Goal: Information Seeking & Learning: Learn about a topic

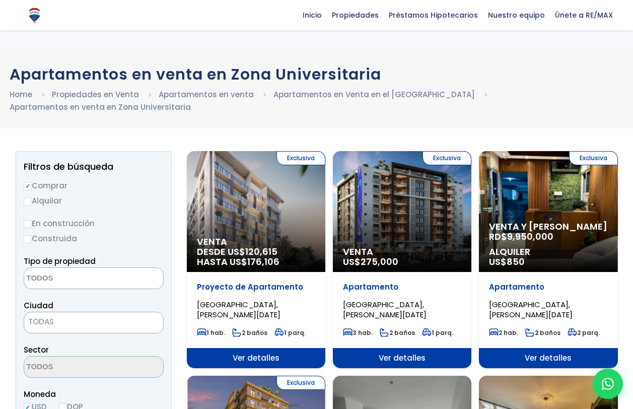
select select
select select "1"
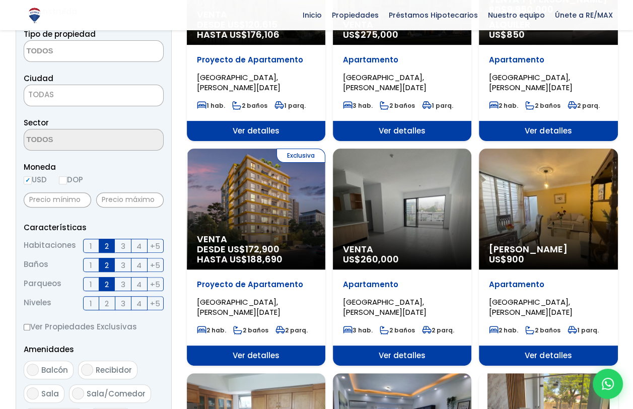
scroll to position [252, 0]
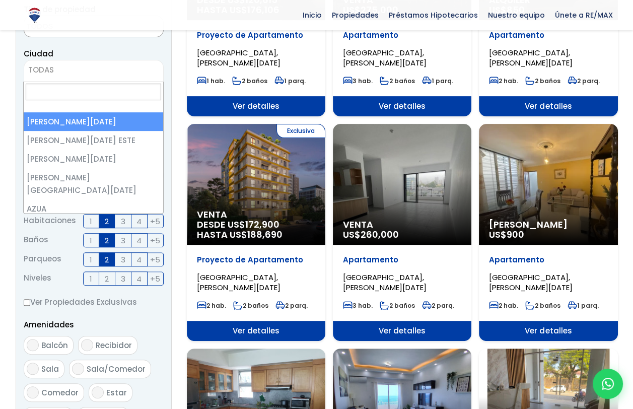
click at [98, 68] on span "TODAS" at bounding box center [93, 70] width 139 height 14
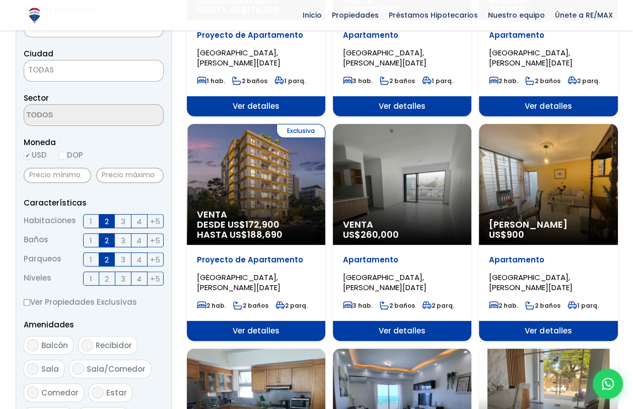
scroll to position [251, 0]
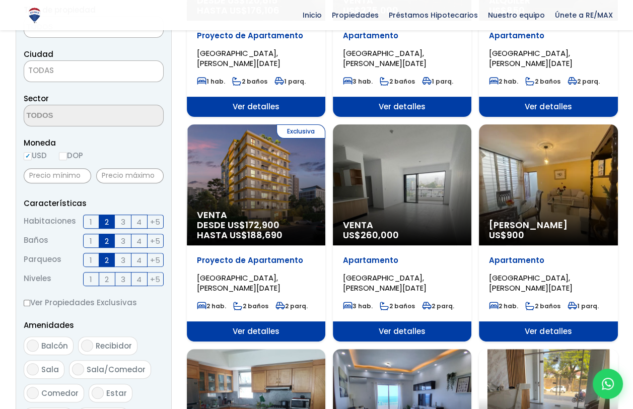
click at [115, 113] on span at bounding box center [94, 116] width 140 height 22
click at [71, 75] on span "TODAS" at bounding box center [93, 70] width 139 height 14
click at [55, 72] on span "TODAS" at bounding box center [93, 70] width 139 height 14
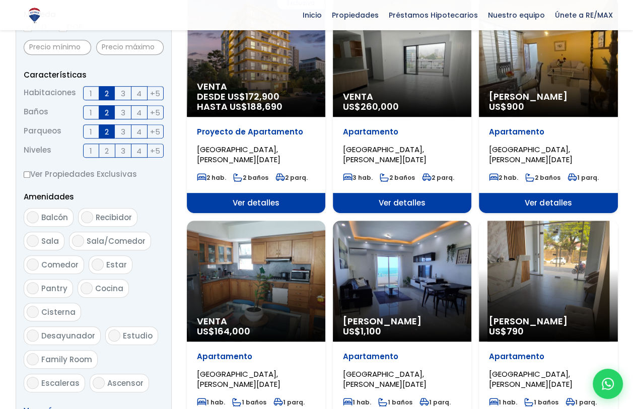
scroll to position [453, 0]
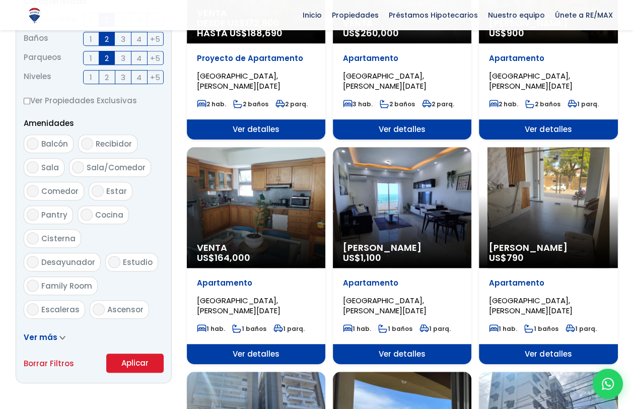
click at [137, 363] on button "Aplicar" at bounding box center [134, 363] width 57 height 19
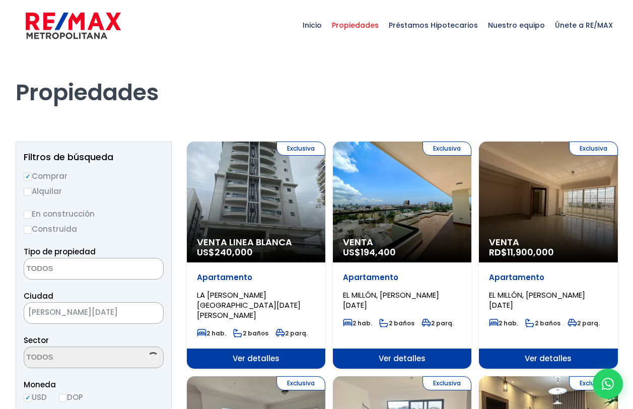
select select
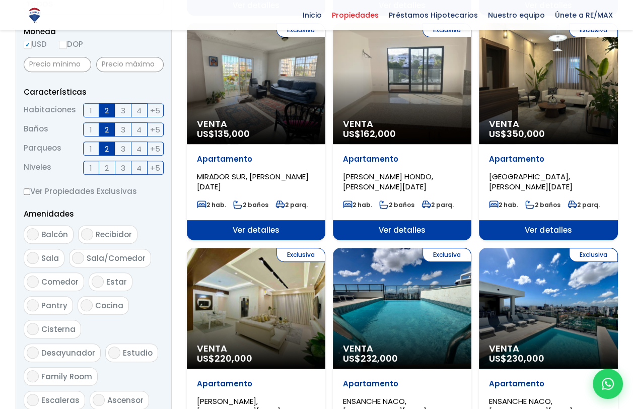
scroll to position [201, 0]
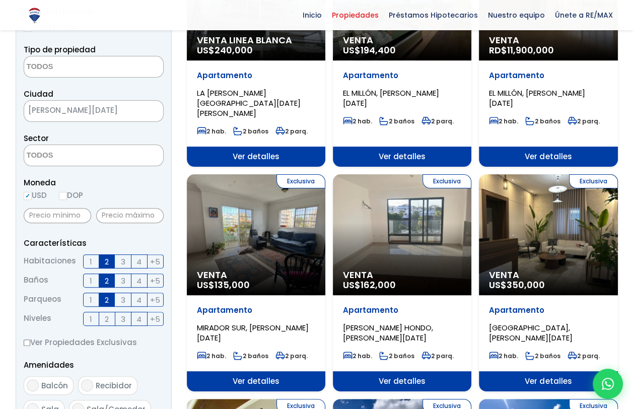
click at [70, 156] on textarea "Search" at bounding box center [73, 156] width 98 height 22
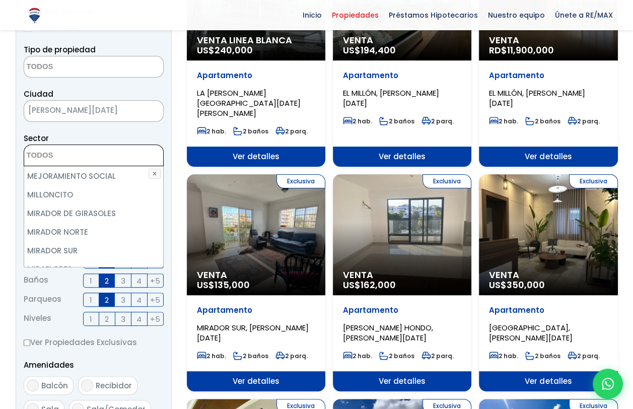
scroll to position [4807, 0]
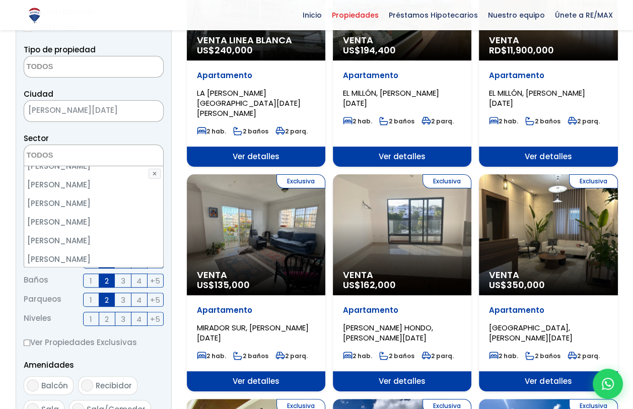
click at [83, 324] on li "ZONA UNIVERSITARIA" at bounding box center [93, 333] width 139 height 19
select select "179"
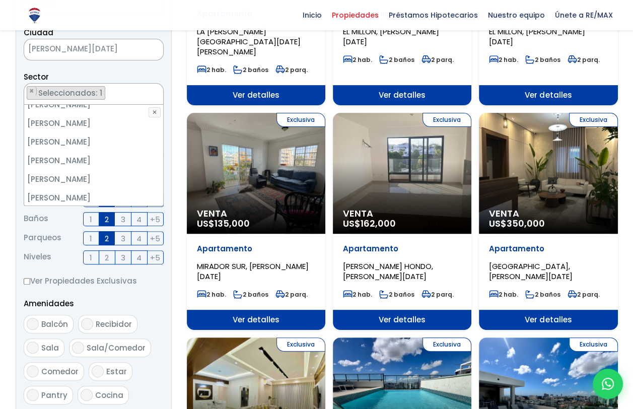
scroll to position [353, 0]
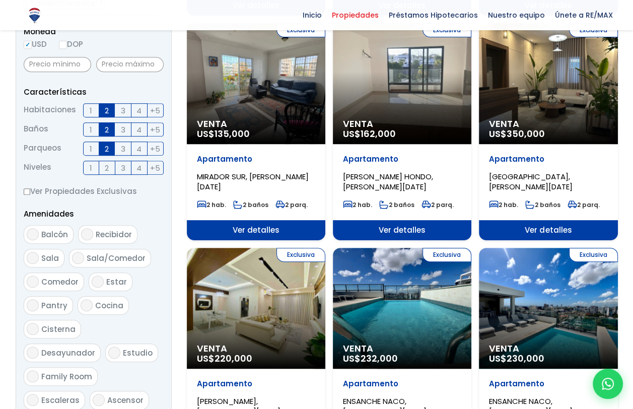
click at [134, 206] on form "Comprar Alquilar En construcción Construida Tipo de propiedad APARTAMENTO CASA …" at bounding box center [94, 140] width 140 height 647
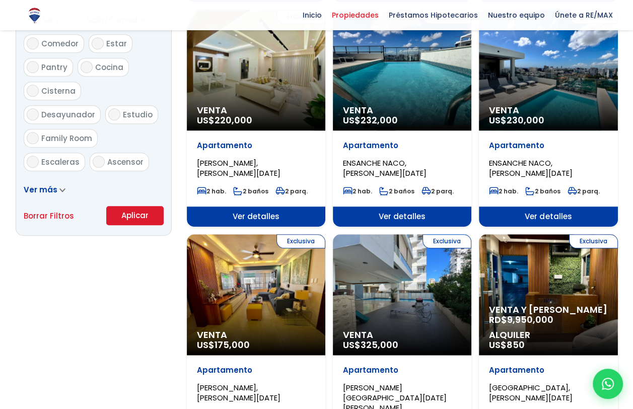
scroll to position [726, 0]
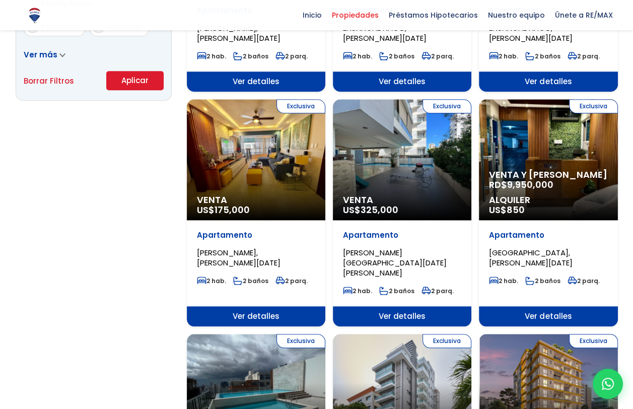
click at [129, 82] on button "Aplicar" at bounding box center [134, 80] width 57 height 19
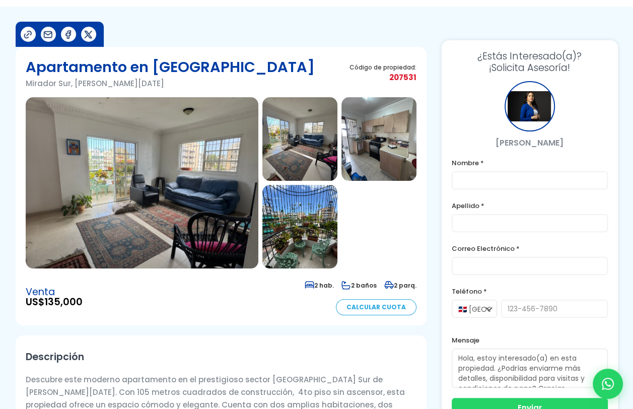
scroll to position [50, 0]
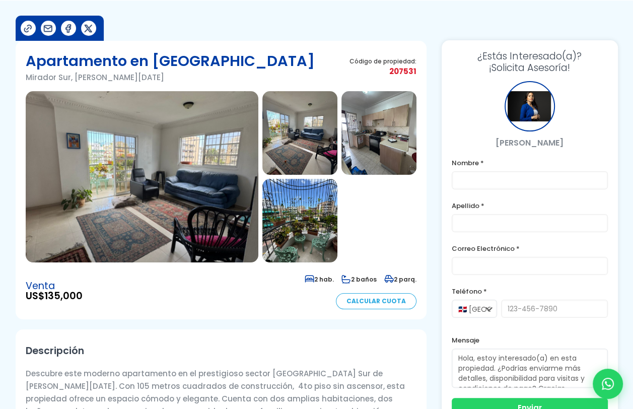
click at [205, 186] on img at bounding box center [142, 176] width 233 height 171
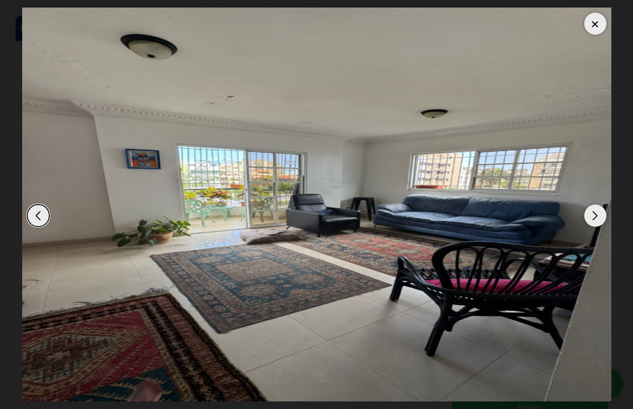
click at [598, 219] on div "Next slide" at bounding box center [595, 215] width 22 height 22
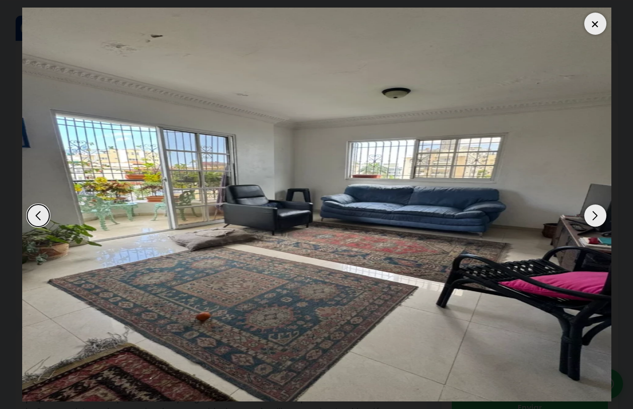
click at [598, 219] on div "Next slide" at bounding box center [595, 215] width 22 height 22
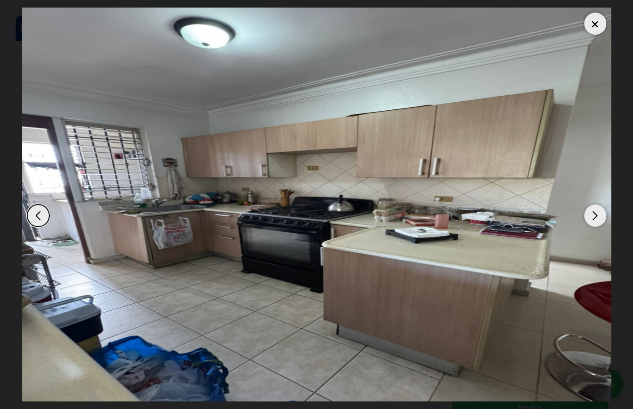
click at [598, 219] on div "Next slide" at bounding box center [595, 215] width 22 height 22
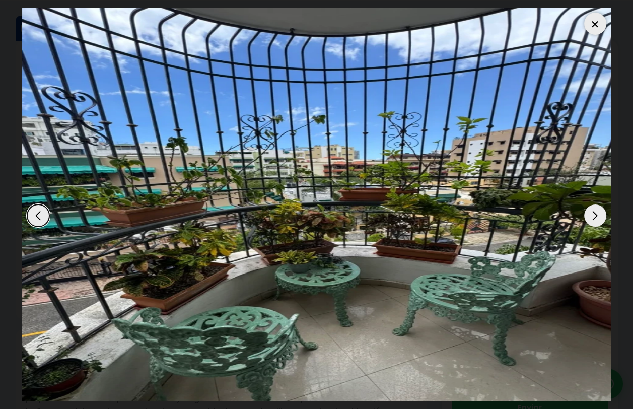
click at [598, 219] on div "Next slide" at bounding box center [595, 215] width 22 height 22
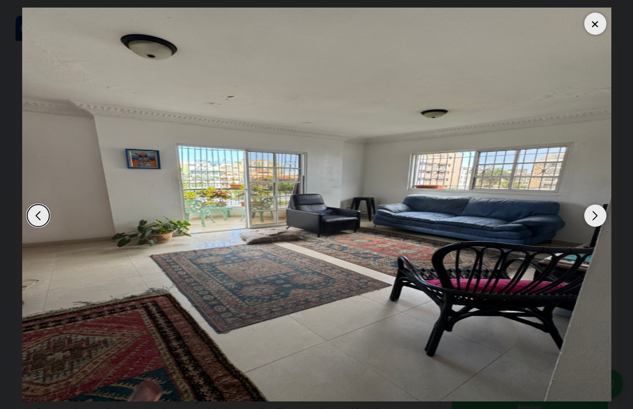
click at [598, 219] on div "Next slide" at bounding box center [595, 215] width 22 height 22
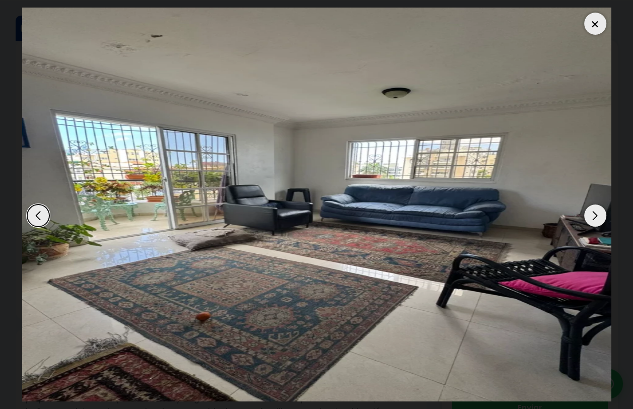
click at [598, 219] on div "Next slide" at bounding box center [595, 215] width 22 height 22
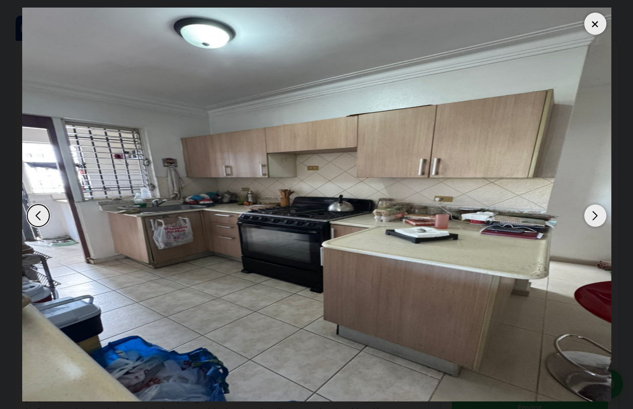
click at [584, 22] on div at bounding box center [595, 24] width 22 height 22
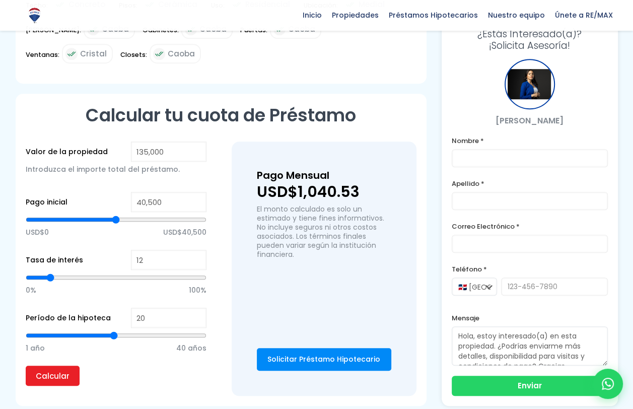
scroll to position [604, 0]
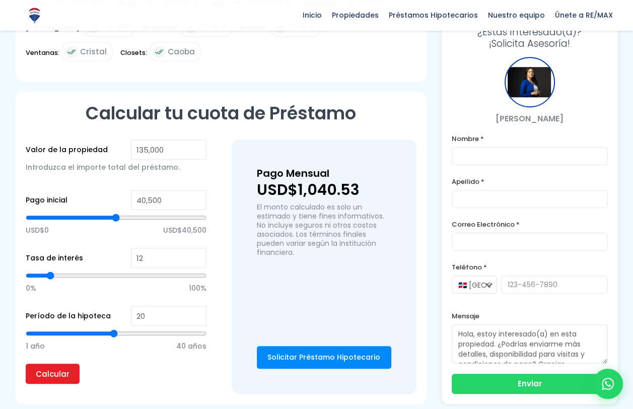
type input "19"
type input "18"
type input "17"
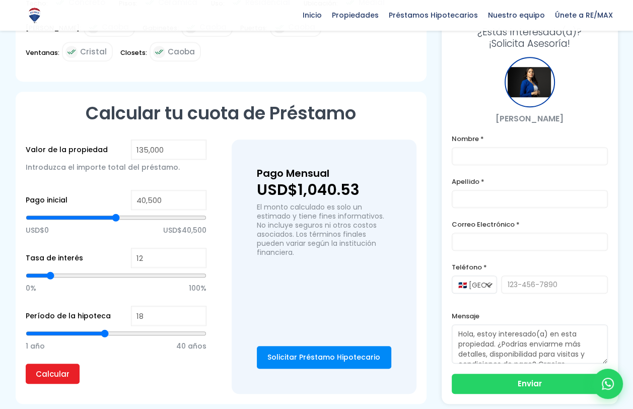
type input "17"
type input "16"
type input "15"
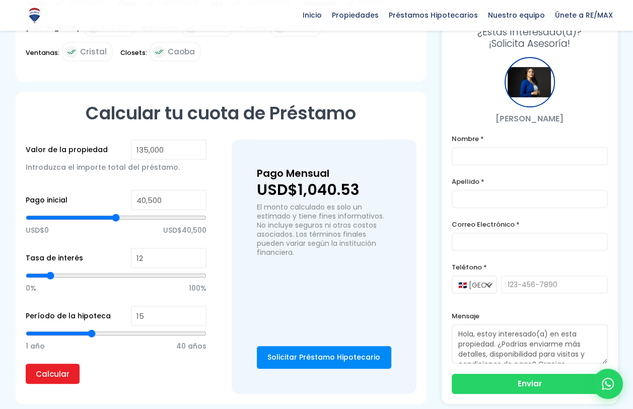
type input "14"
type input "13"
type input "12"
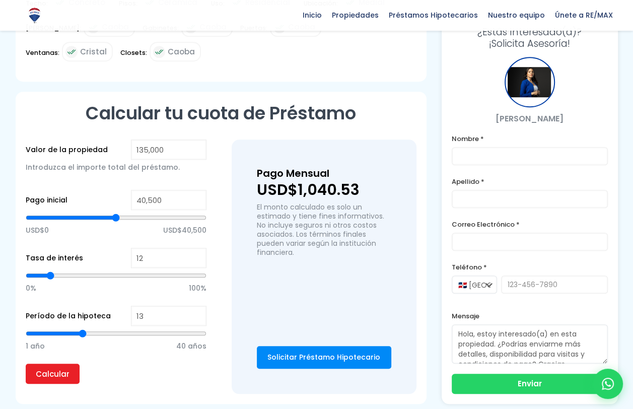
type input "12"
type input "11"
type input "10"
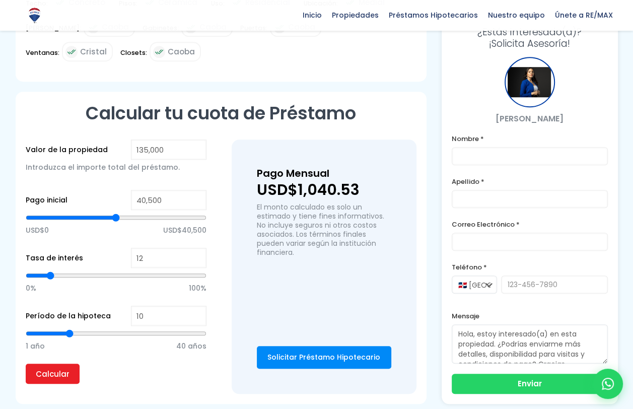
type input "9"
type input "8"
type input "7"
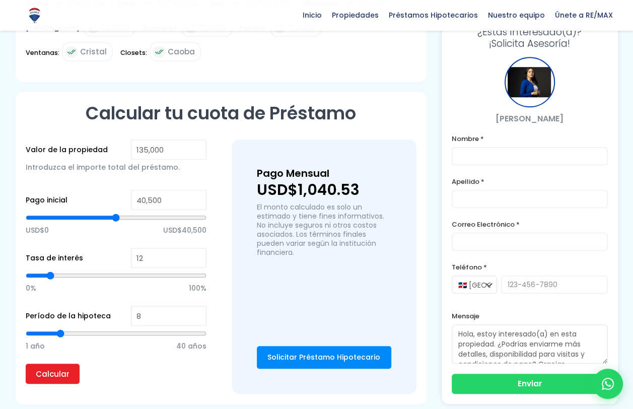
type input "7"
type input "6"
type input "5"
drag, startPoint x: 113, startPoint y: 320, endPoint x: 48, endPoint y: 316, distance: 64.6
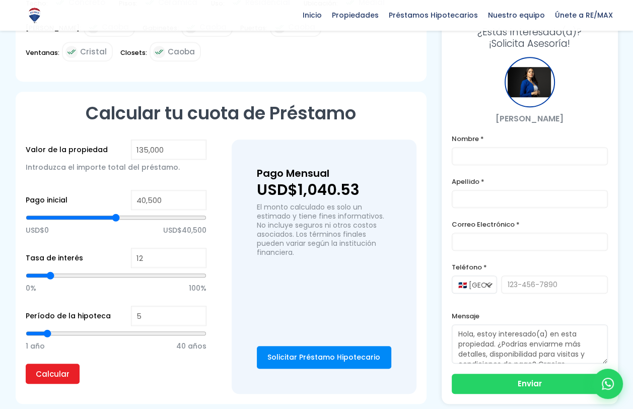
type input "5"
click at [48, 328] on input "range" at bounding box center [116, 333] width 181 height 10
click at [41, 364] on input "Calcular" at bounding box center [53, 374] width 54 height 20
click at [46, 328] on input "range" at bounding box center [116, 333] width 181 height 10
type input "6"
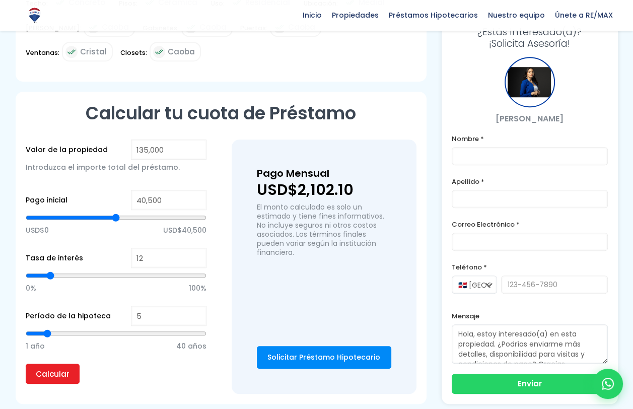
type input "6"
type input "7"
drag, startPoint x: 46, startPoint y: 319, endPoint x: 56, endPoint y: 320, distance: 10.2
type input "7"
click at [56, 328] on input "range" at bounding box center [116, 333] width 181 height 10
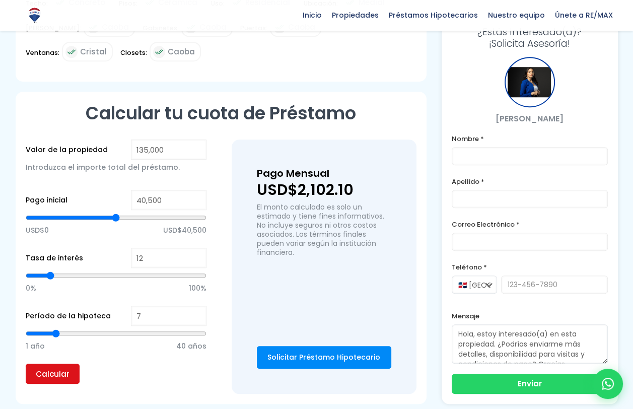
click at [52, 364] on input "Calcular" at bounding box center [53, 374] width 54 height 20
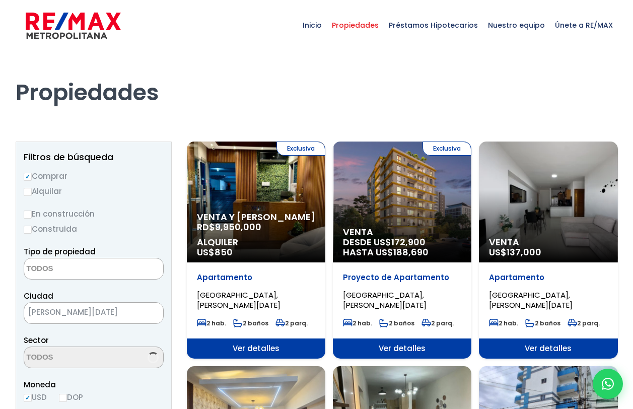
select select
select select "179"
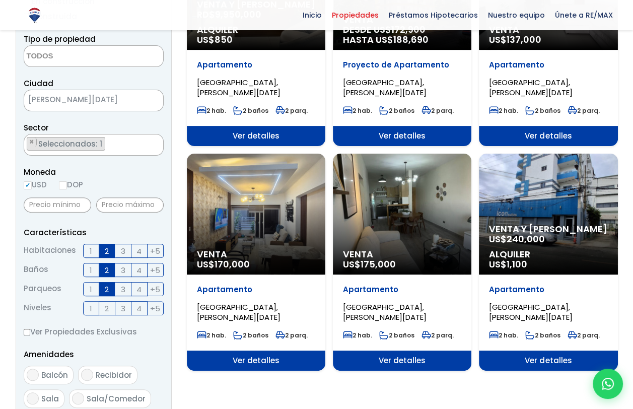
scroll to position [50, 0]
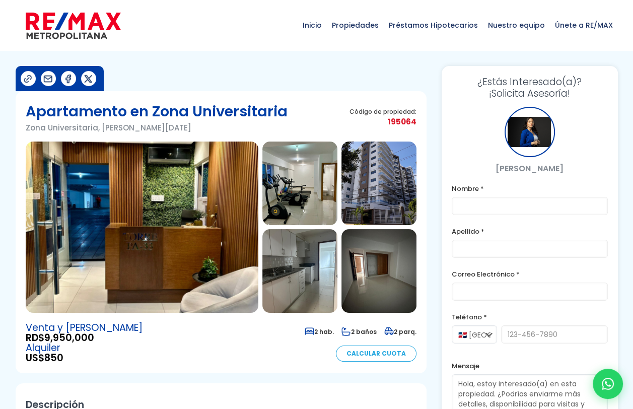
click at [130, 274] on img at bounding box center [142, 227] width 233 height 171
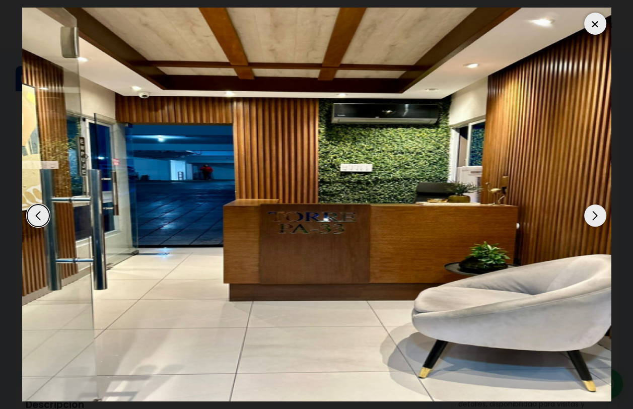
click at [595, 217] on div "Next slide" at bounding box center [595, 215] width 22 height 22
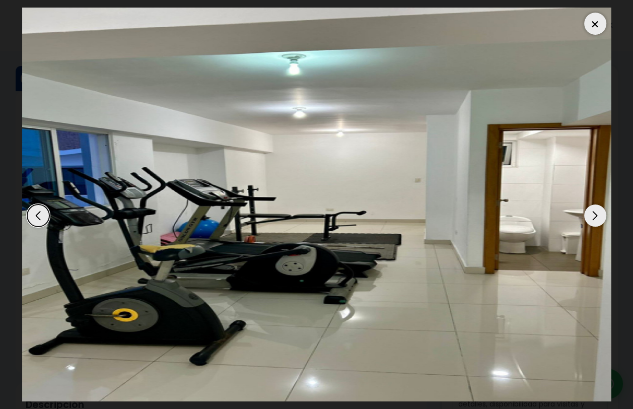
click at [595, 217] on div "Next slide" at bounding box center [595, 215] width 22 height 22
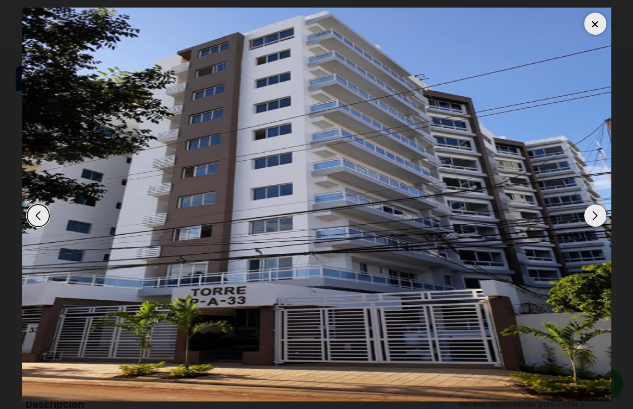
click at [595, 217] on div "Next slide" at bounding box center [595, 215] width 22 height 22
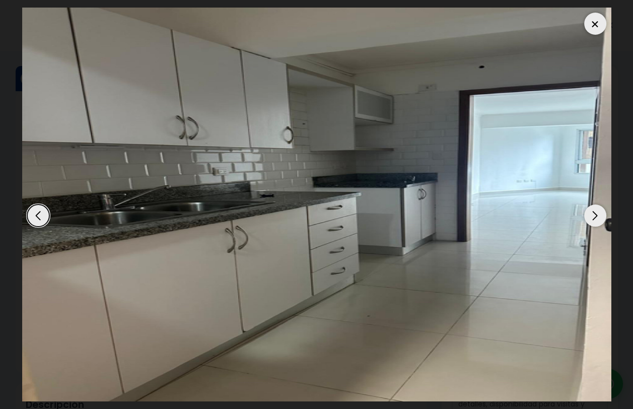
click at [595, 217] on div "Next slide" at bounding box center [595, 215] width 22 height 22
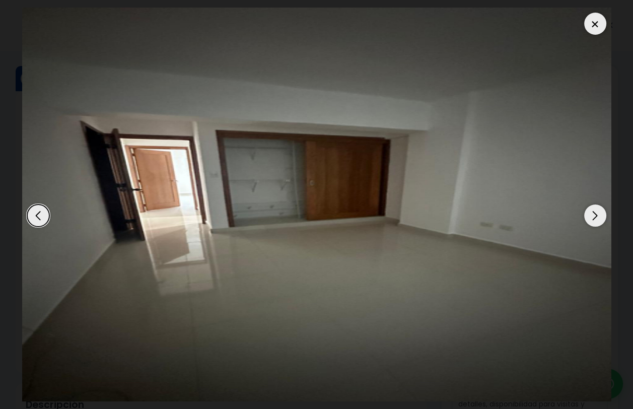
click at [595, 217] on div "Next slide" at bounding box center [595, 215] width 22 height 22
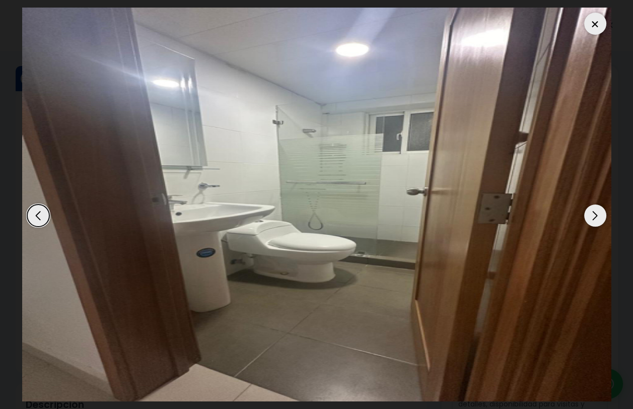
click at [595, 217] on div "Next slide" at bounding box center [595, 215] width 22 height 22
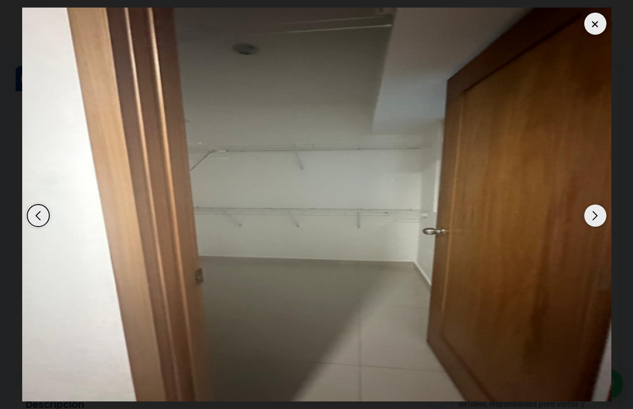
click at [595, 217] on div "Next slide" at bounding box center [595, 215] width 22 height 22
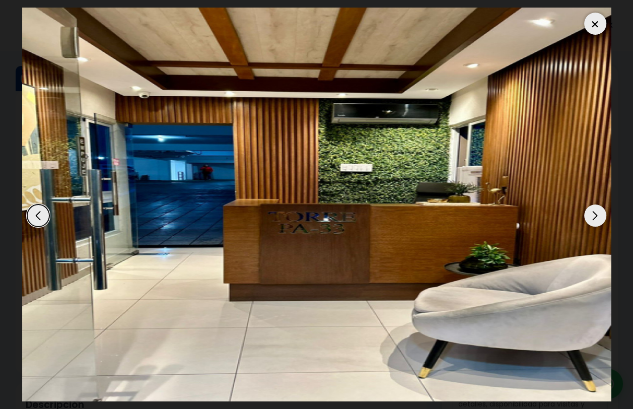
click at [595, 217] on div "Next slide" at bounding box center [595, 215] width 22 height 22
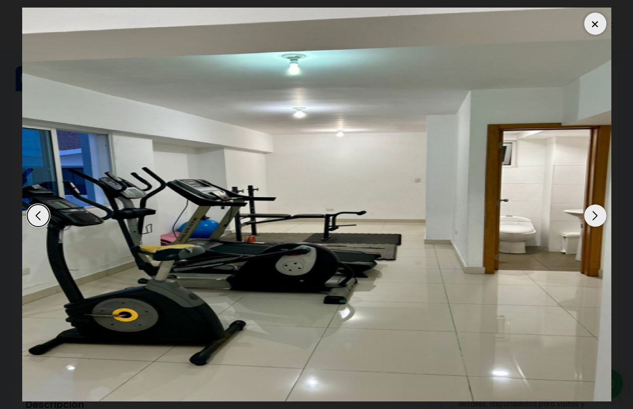
click at [599, 28] on div at bounding box center [595, 24] width 22 height 22
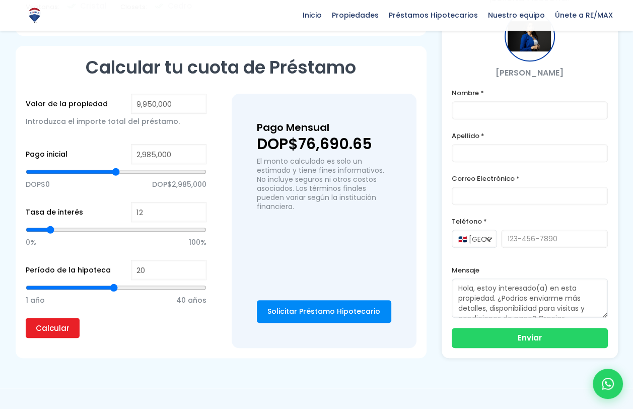
scroll to position [755, 0]
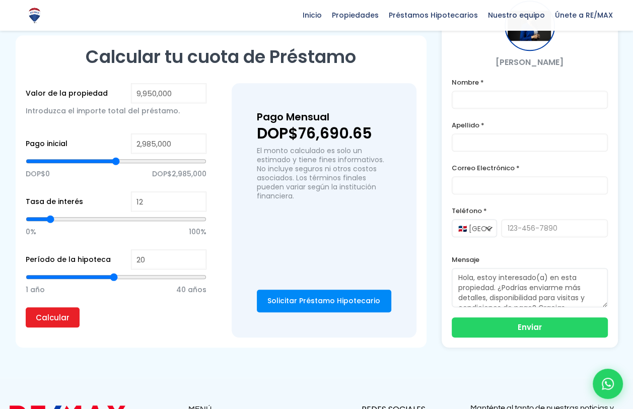
type input "19"
type input "18"
type input "17"
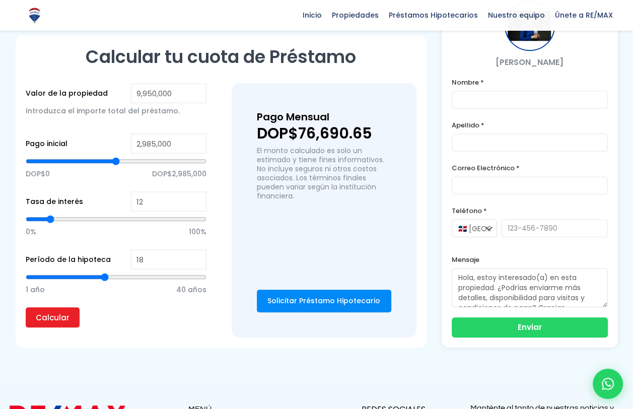
type input "17"
type input "15"
type input "14"
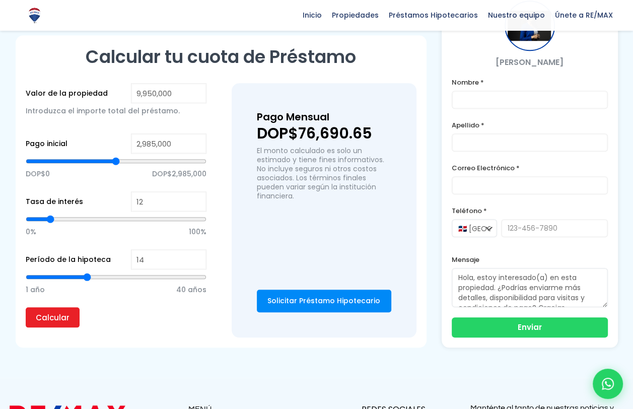
type input "13"
type input "12"
type input "11"
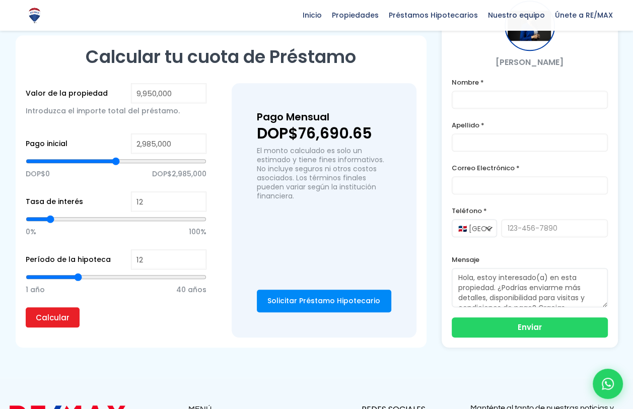
type input "11"
type input "10"
type input "9"
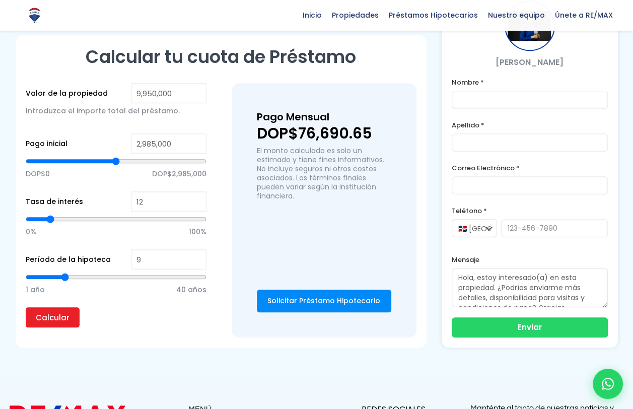
type input "8"
type input "7"
drag, startPoint x: 111, startPoint y: 273, endPoint x: 58, endPoint y: 272, distance: 52.4
type input "7"
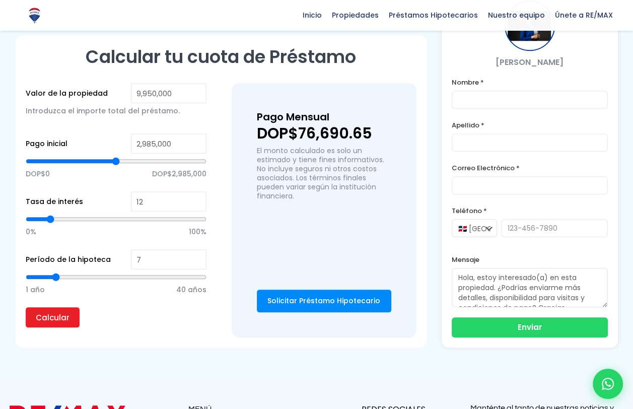
click at [56, 272] on input "range" at bounding box center [116, 277] width 181 height 10
click at [58, 308] on input "Calcular" at bounding box center [53, 317] width 54 height 20
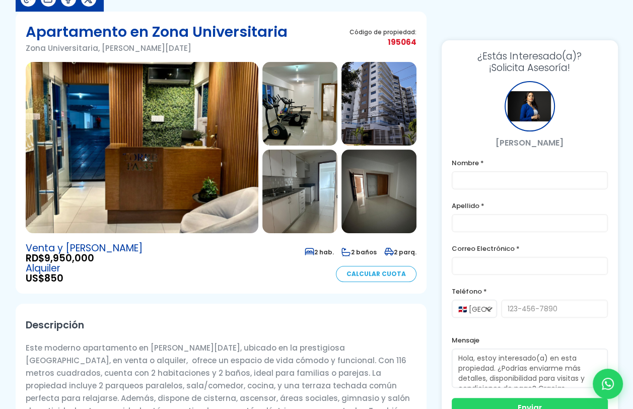
scroll to position [0, 0]
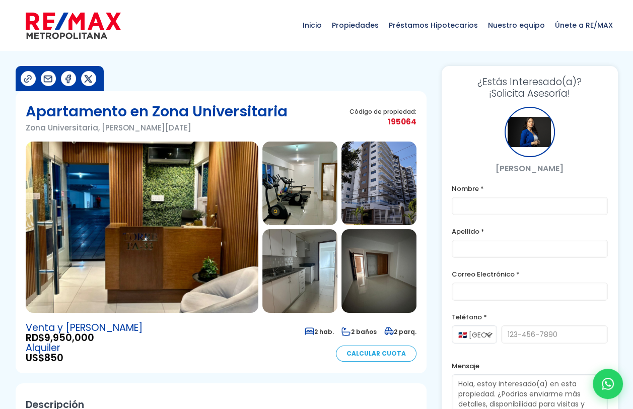
click at [369, 187] on img at bounding box center [378, 184] width 75 height 84
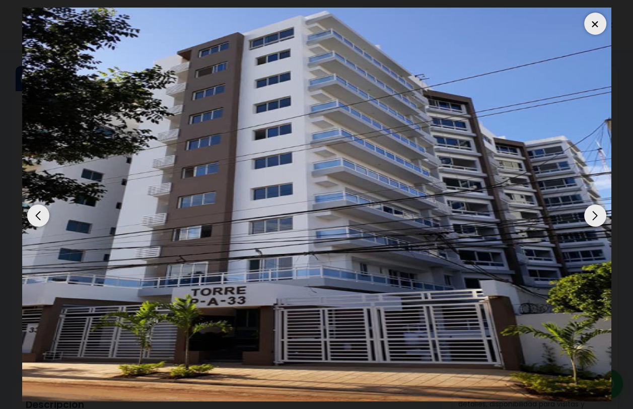
click at [590, 24] on div at bounding box center [595, 24] width 22 height 22
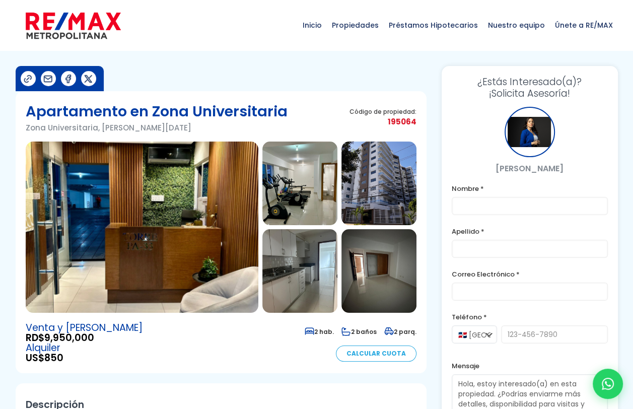
click at [365, 193] on img at bounding box center [378, 184] width 75 height 84
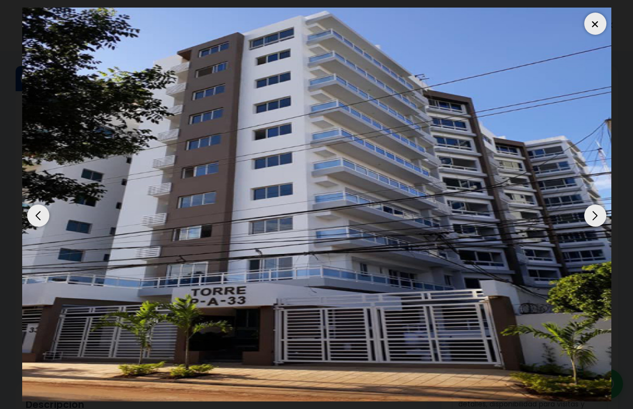
click at [596, 24] on div at bounding box center [595, 24] width 22 height 22
